Goal: Find specific page/section: Find specific page/section

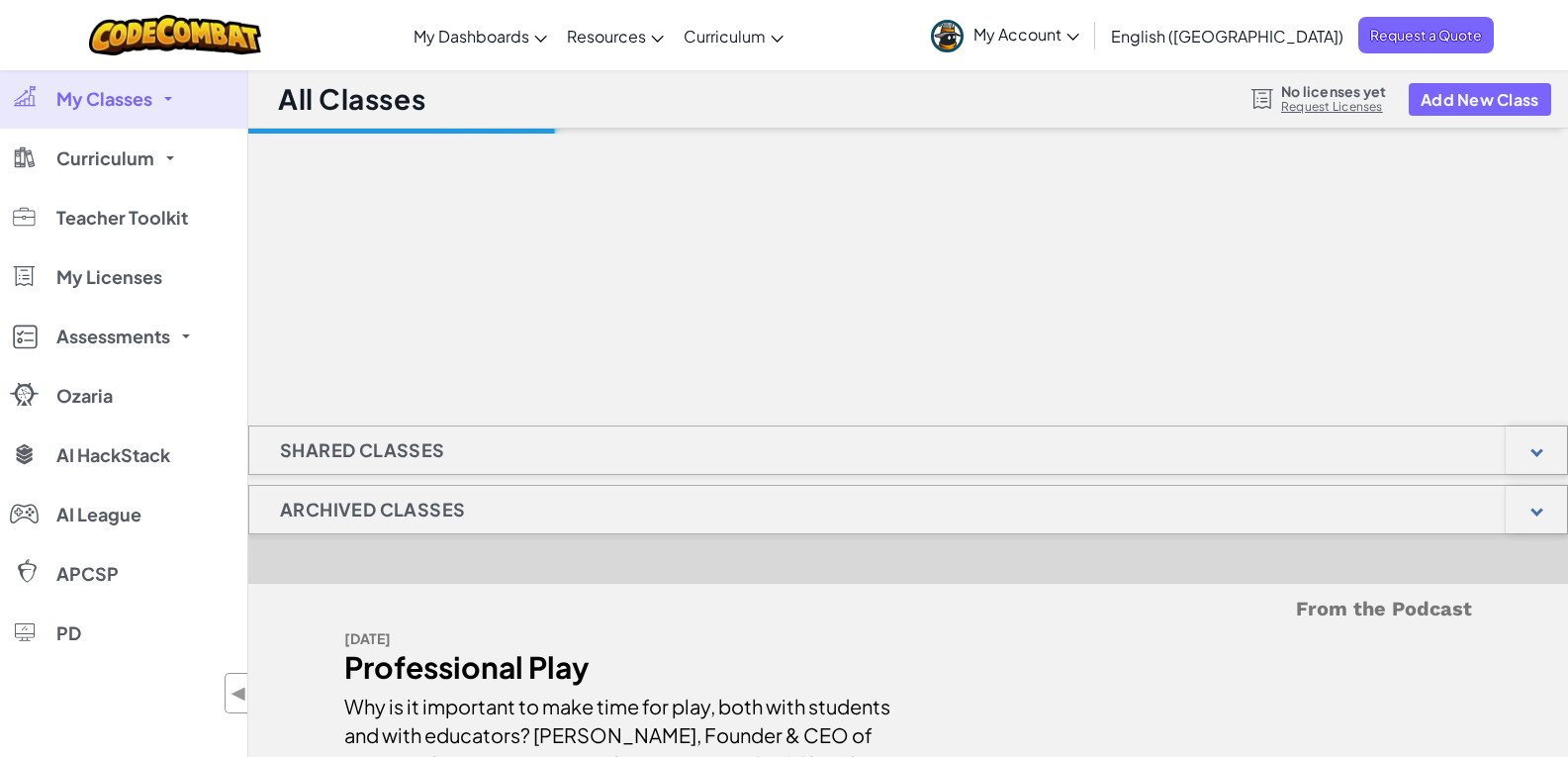
click at [122, 103] on span "My Classes" at bounding box center [105, 99] width 96 height 18
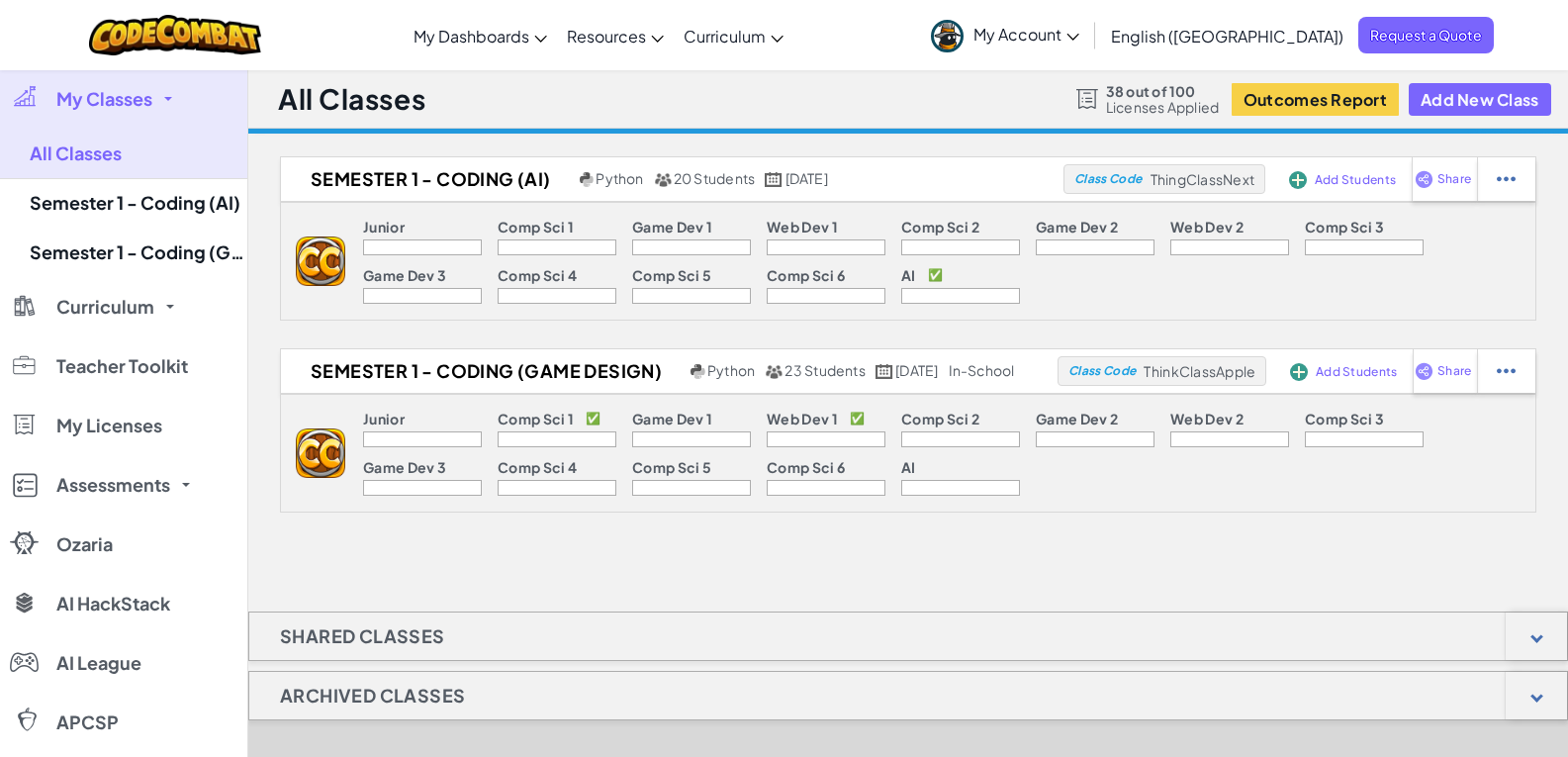
click at [98, 90] on span "My Classes" at bounding box center [105, 99] width 96 height 18
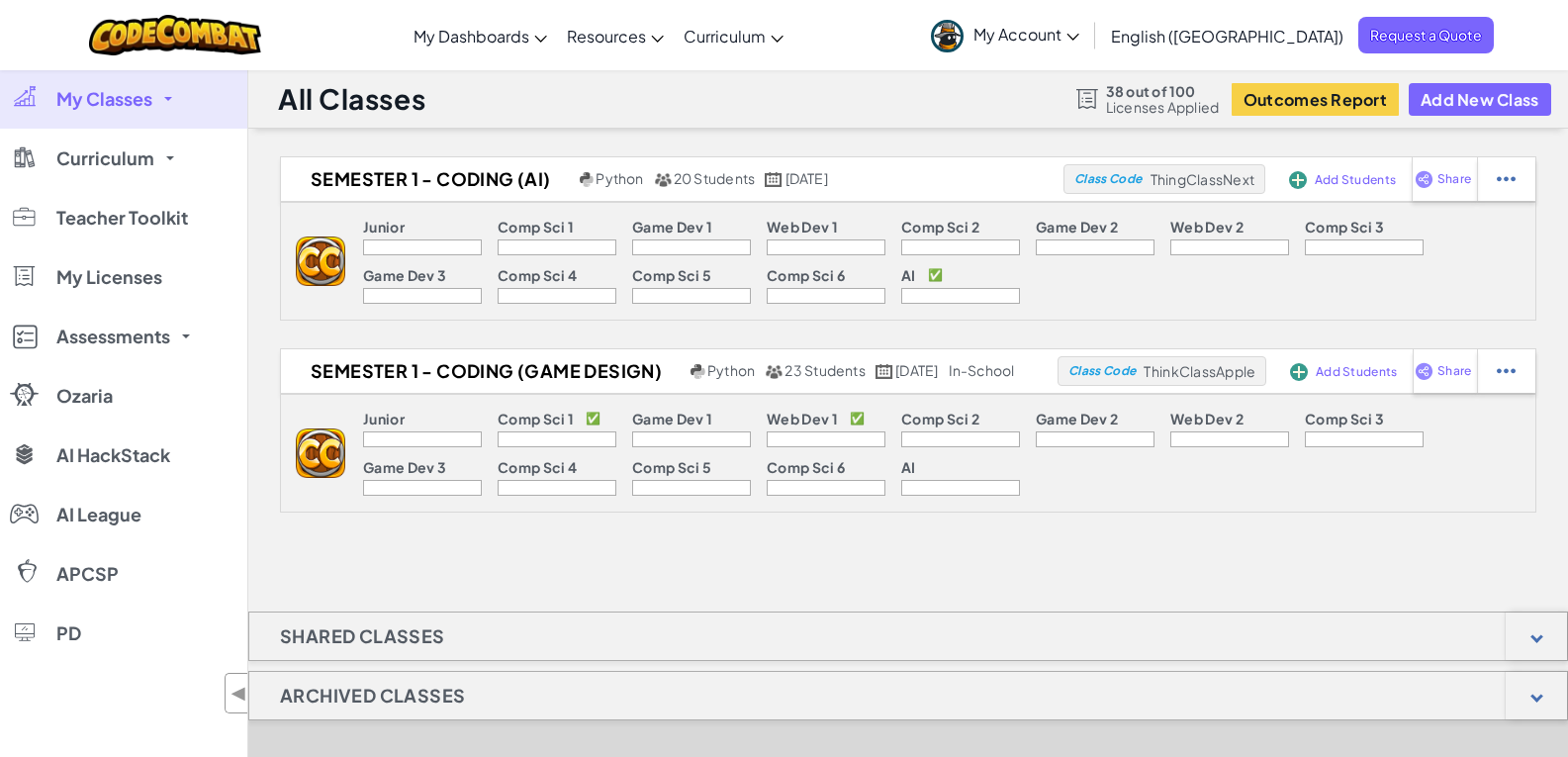
click at [154, 100] on link "My Classes" at bounding box center [124, 99] width 247 height 60
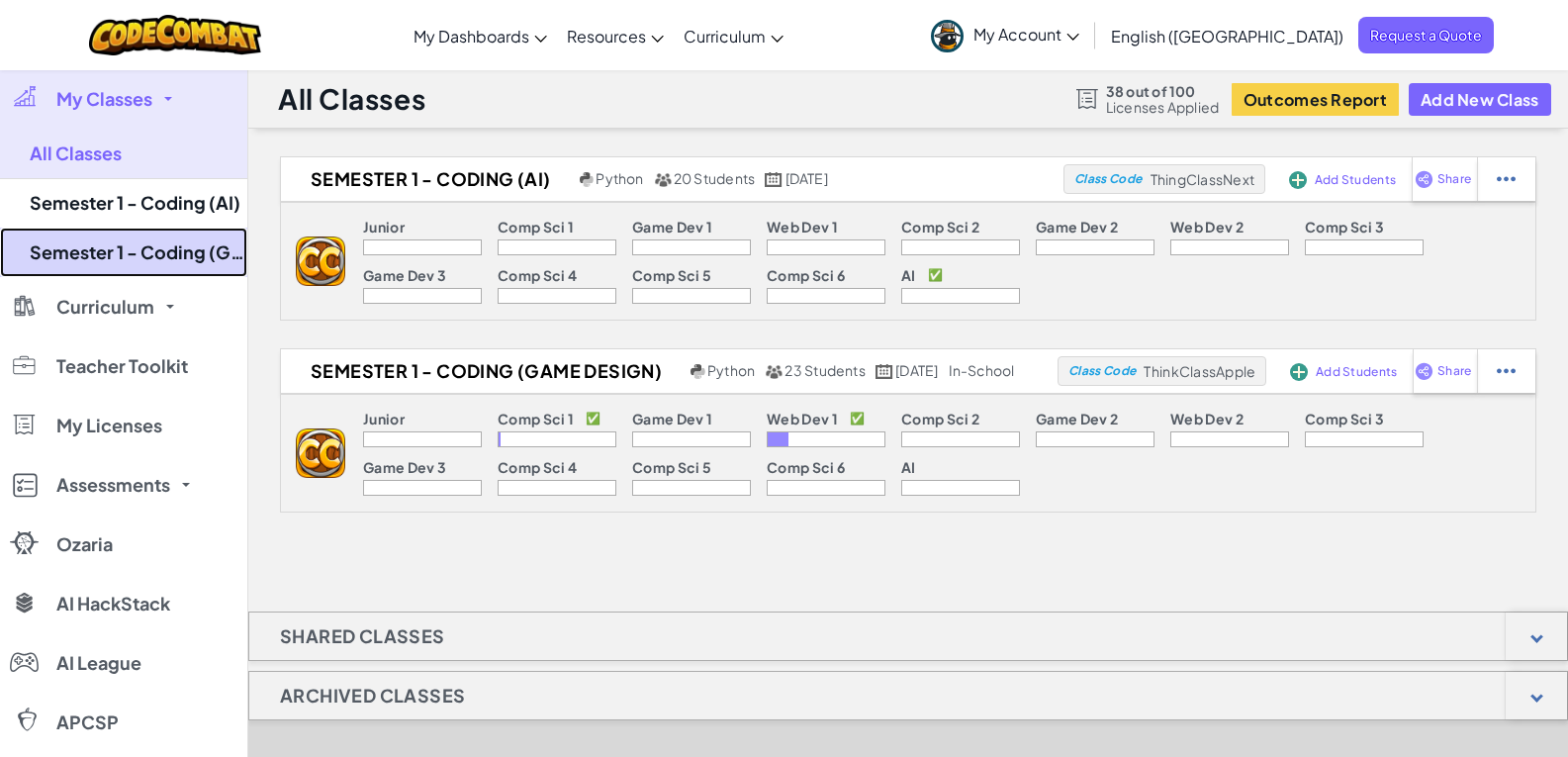
click at [167, 259] on link "Semester 1 - Coding (Game Design)" at bounding box center [124, 252] width 247 height 50
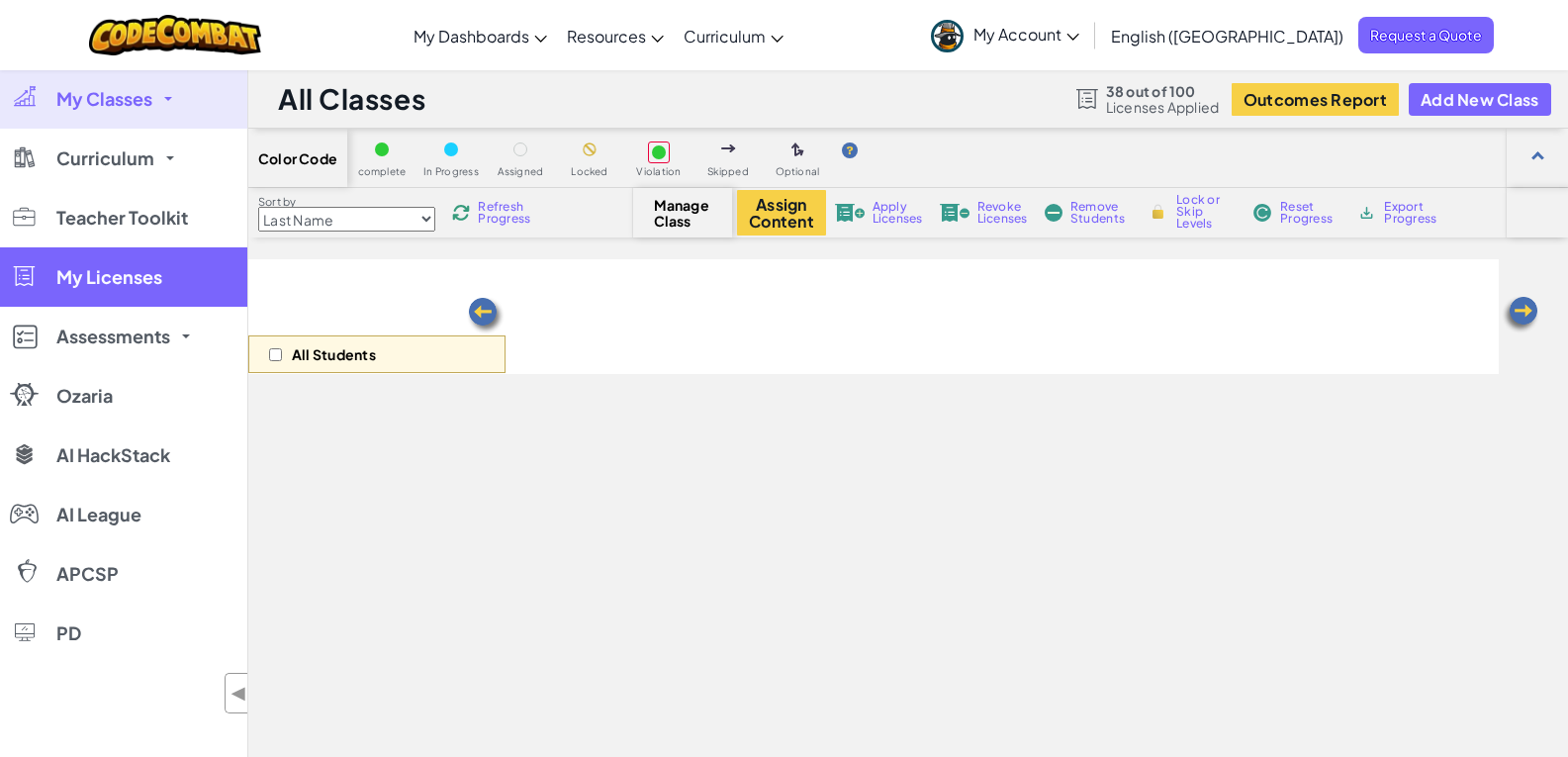
select select "5789587aad86a6efb573701f"
